Goal: Task Accomplishment & Management: Manage account settings

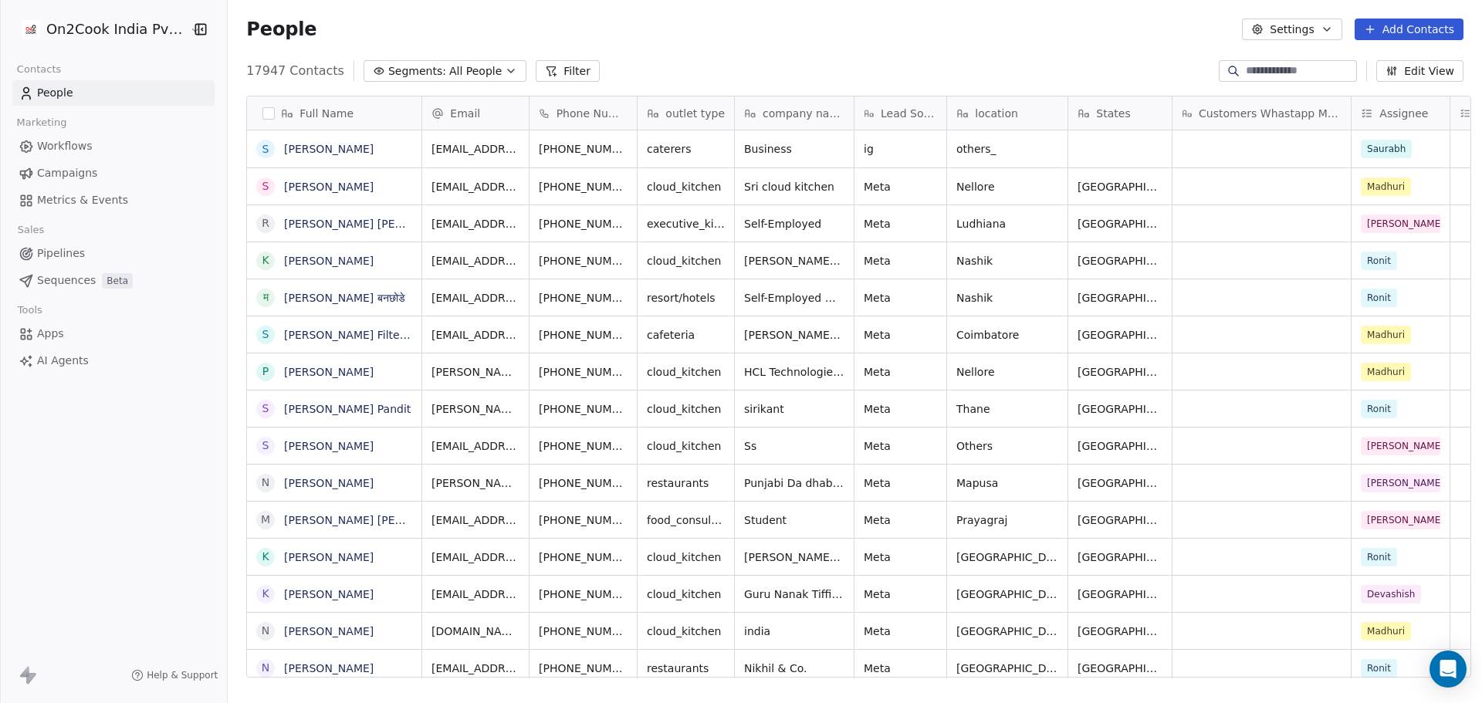
scroll to position [607, 1250]
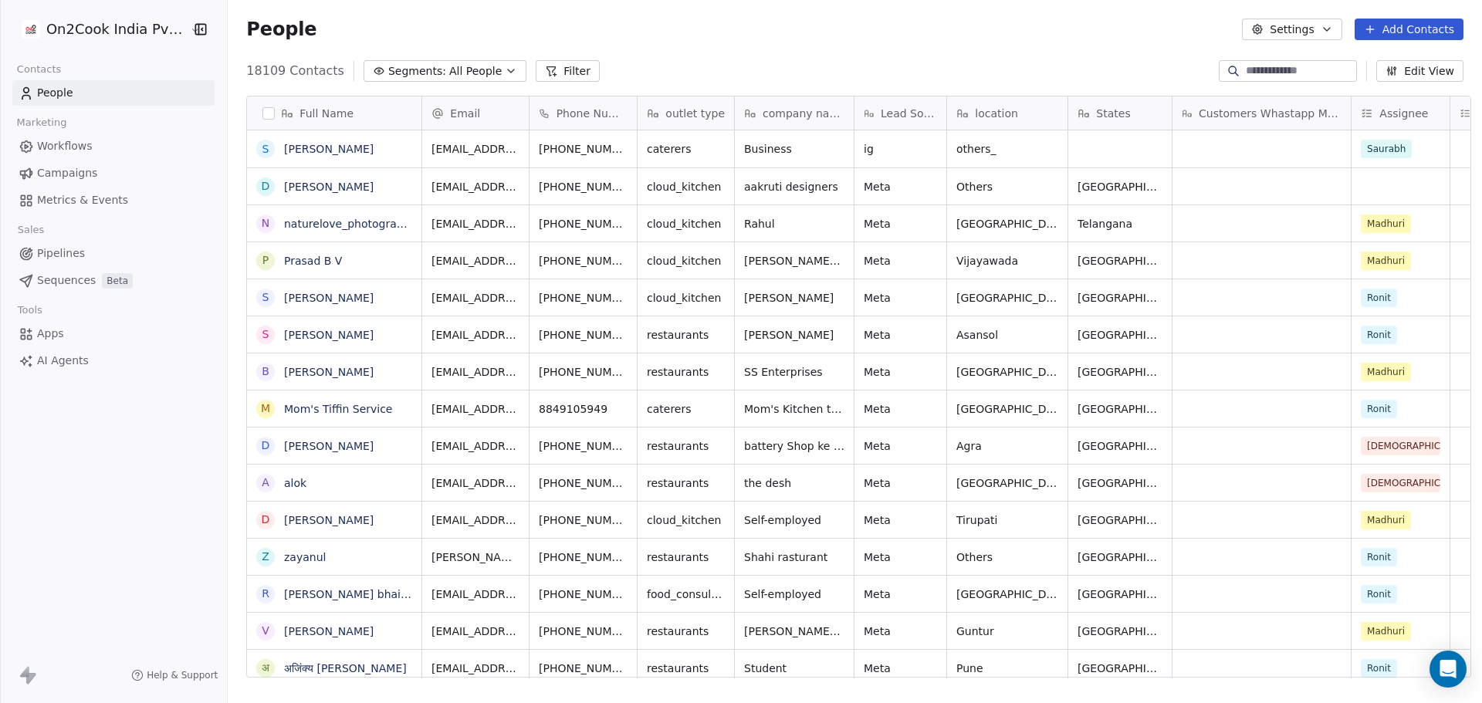
scroll to position [12, 12]
